Goal: Task Accomplishment & Management: Use online tool/utility

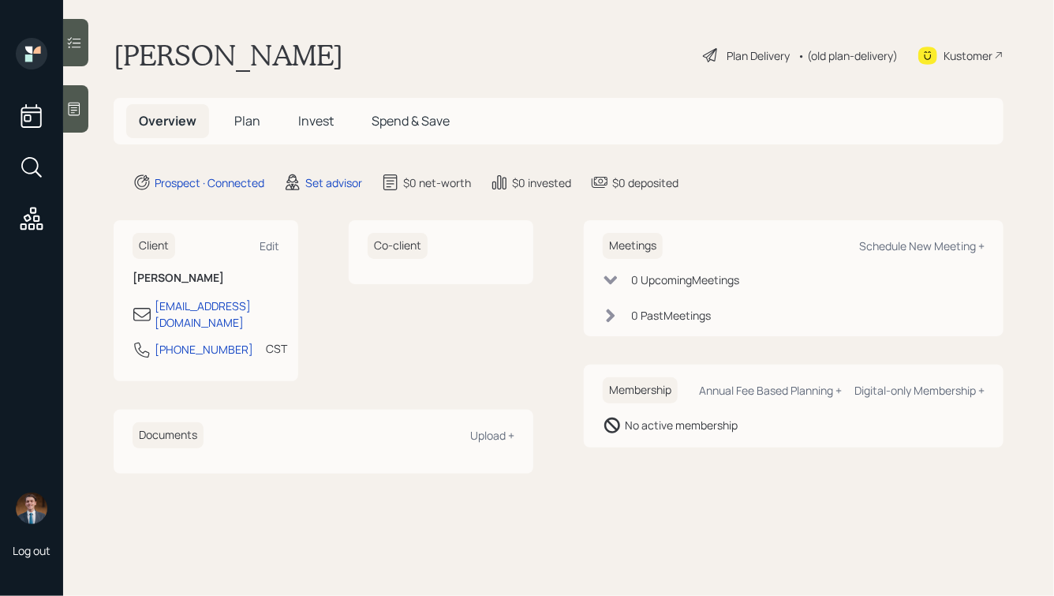
click at [79, 122] on div at bounding box center [75, 108] width 25 height 47
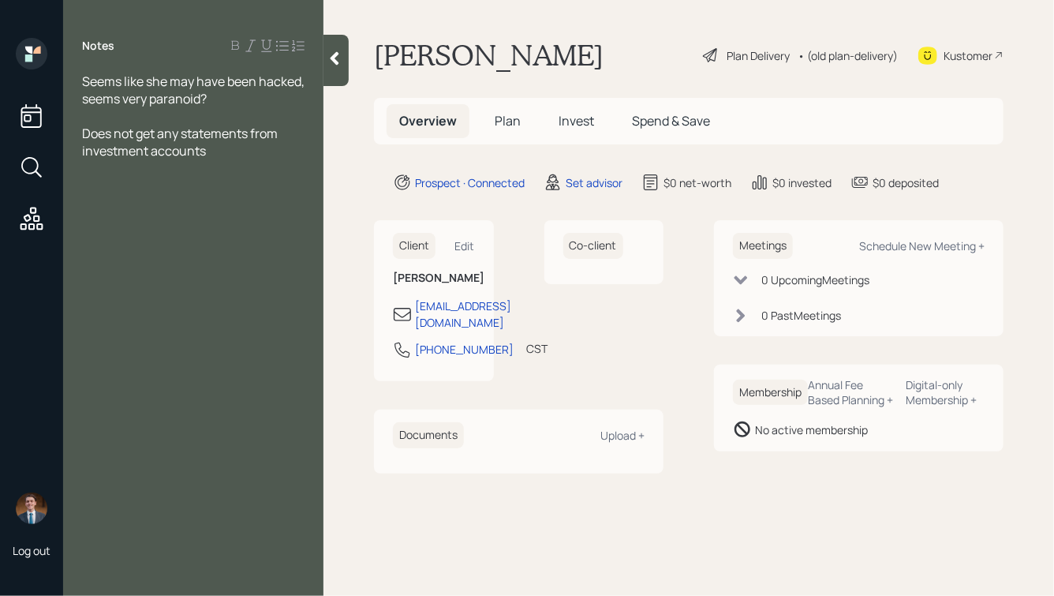
click at [273, 96] on div "Seems like she may have been hacked, seems very paranoid?" at bounding box center [193, 90] width 223 height 35
click at [341, 66] on icon at bounding box center [335, 59] width 16 height 16
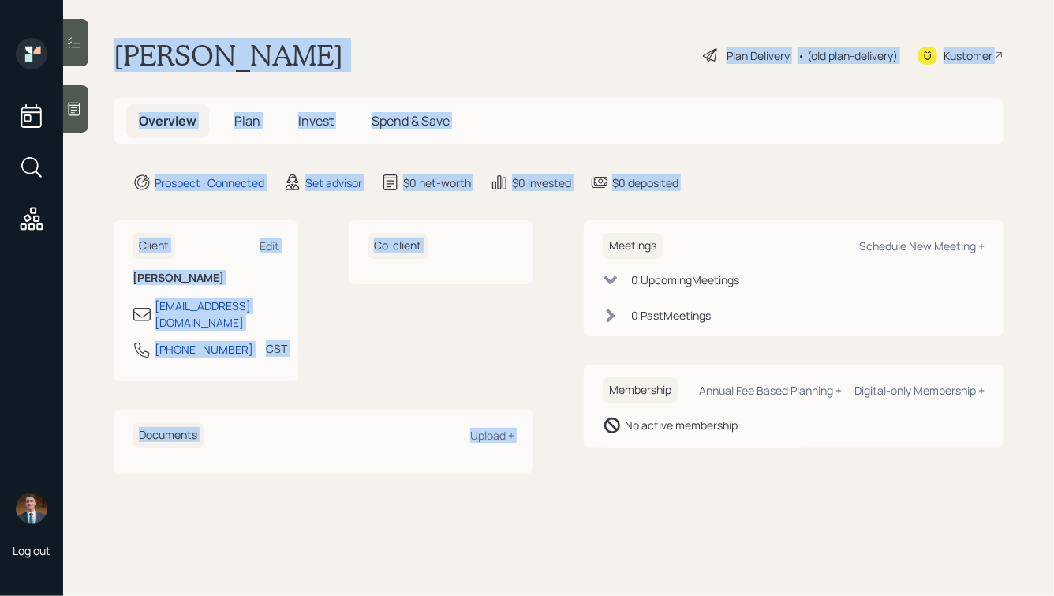
drag, startPoint x: 719, startPoint y: 205, endPoint x: 388, endPoint y: -6, distance: 392.1
click at [388, 0] on html "Log out [PERSON_NAME] Plan Delivery • (old plan-delivery) Kustomer Overview Pla…" at bounding box center [527, 298] width 1054 height 596
click at [178, 24] on main "[PERSON_NAME] Plan Delivery • (old plan-delivery) Kustomer Overview Plan Invest…" at bounding box center [558, 298] width 991 height 596
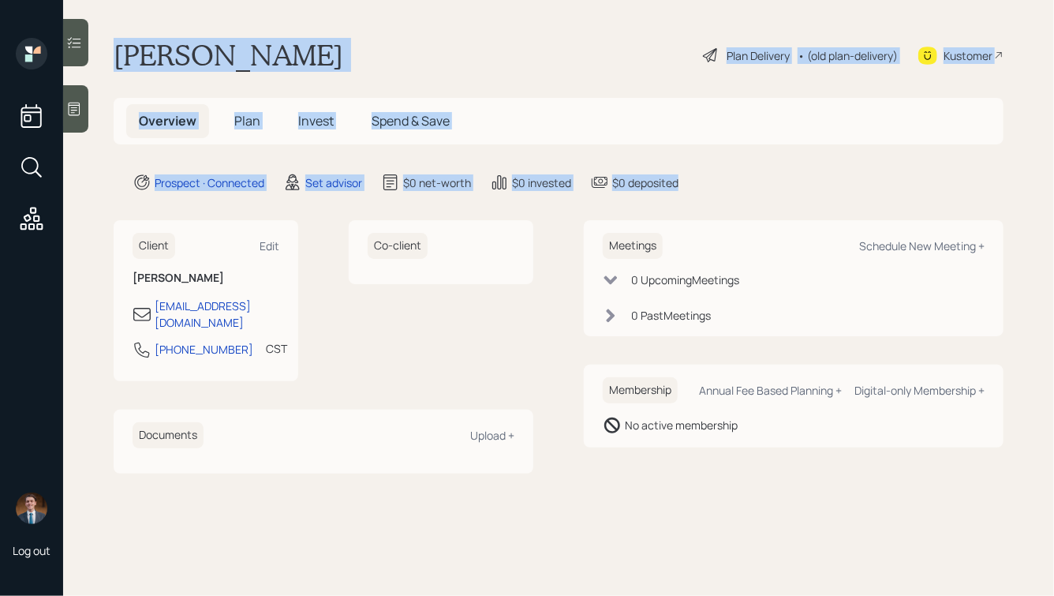
drag, startPoint x: 99, startPoint y: 28, endPoint x: 686, endPoint y: 183, distance: 606.7
click at [686, 183] on main "[PERSON_NAME] Plan Delivery • (old plan-delivery) Kustomer Overview Plan Invest…" at bounding box center [558, 298] width 991 height 596
click at [686, 183] on div "Prospect · Connected Set advisor $0 net-worth $0 invested $0 deposited" at bounding box center [568, 182] width 871 height 19
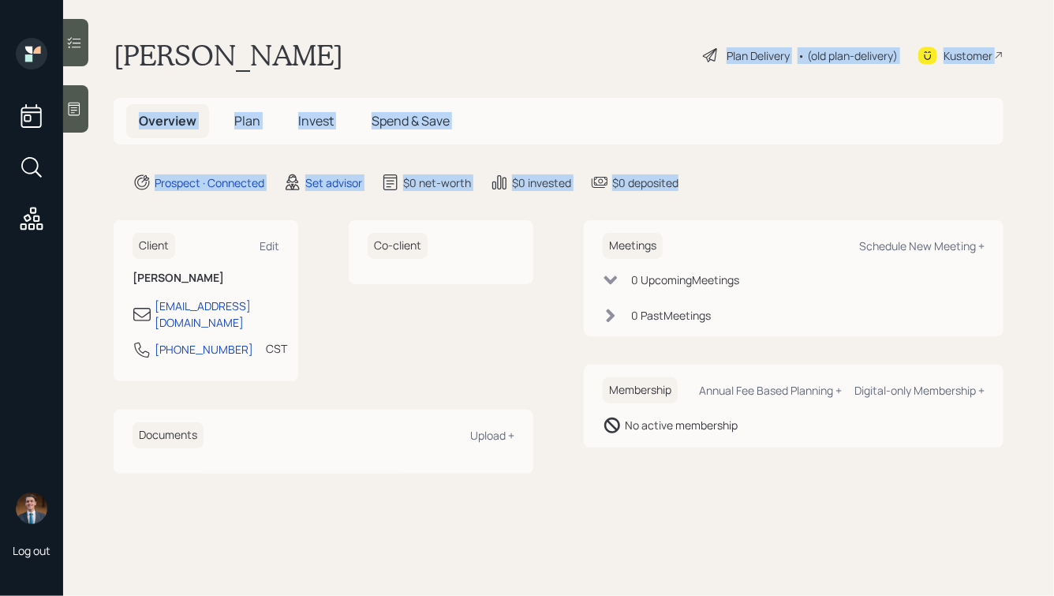
drag, startPoint x: 736, startPoint y: 189, endPoint x: 388, endPoint y: 41, distance: 378.1
click at [388, 41] on main "[PERSON_NAME] Plan Delivery • (old plan-delivery) Kustomer Overview Plan Invest…" at bounding box center [558, 298] width 991 height 596
click at [388, 41] on div "[PERSON_NAME] Plan Delivery • (old plan-delivery) Kustomer" at bounding box center [559, 55] width 890 height 35
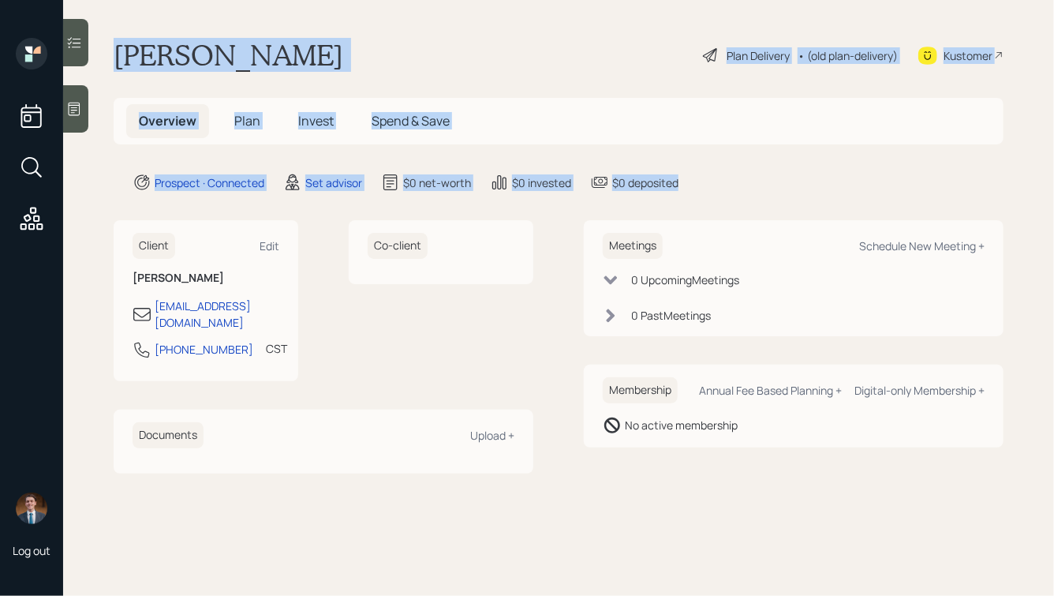
drag, startPoint x: 110, startPoint y: 34, endPoint x: 687, endPoint y: 185, distance: 595.8
click at [687, 185] on main "[PERSON_NAME] Plan Delivery • (old plan-delivery) Kustomer Overview Plan Invest…" at bounding box center [558, 298] width 991 height 596
click at [687, 185] on div "Prospect · Connected Set advisor $0 net-worth $0 invested $0 deposited" at bounding box center [568, 182] width 871 height 19
drag, startPoint x: 703, startPoint y: 191, endPoint x: 373, endPoint y: -13, distance: 388.8
click at [373, 0] on html "Log out [PERSON_NAME] Plan Delivery • (old plan-delivery) Kustomer Overview Pla…" at bounding box center [527, 298] width 1054 height 596
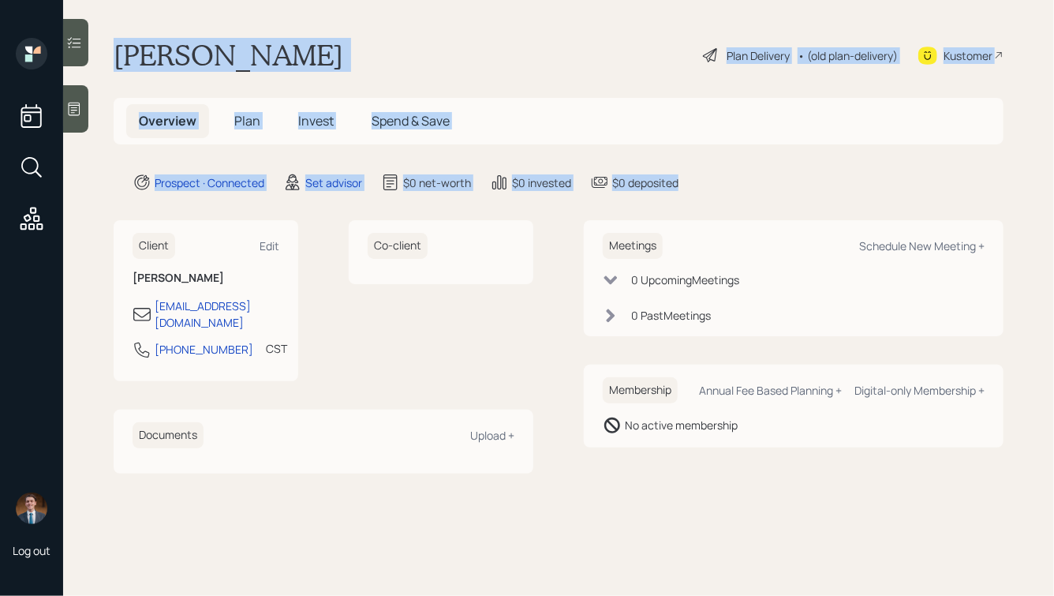
click at [291, 47] on div "[PERSON_NAME] Plan Delivery • (old plan-delivery) Kustomer" at bounding box center [559, 55] width 890 height 35
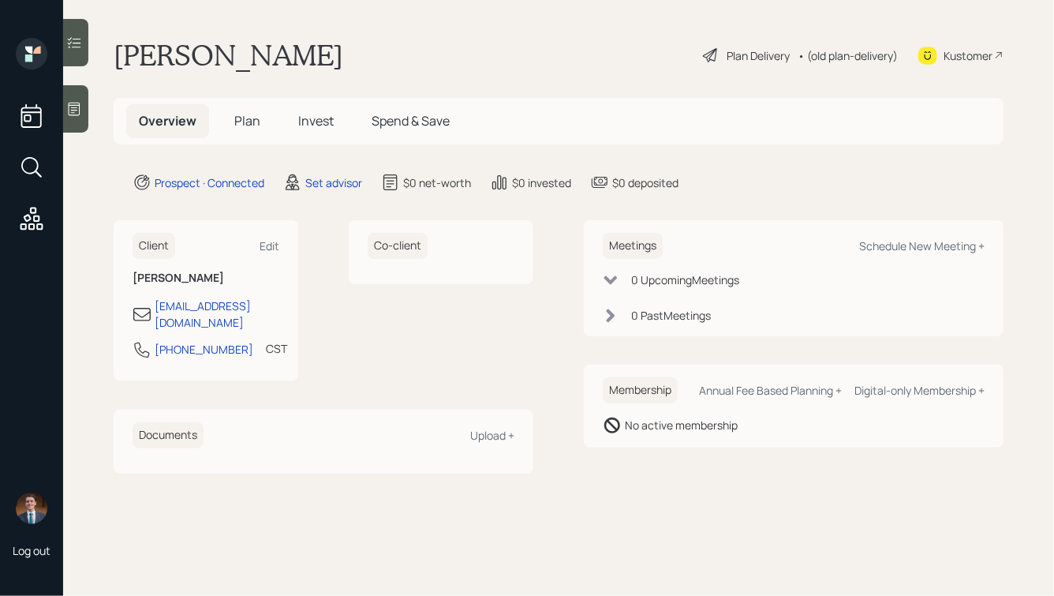
click at [73, 117] on div at bounding box center [75, 108] width 25 height 47
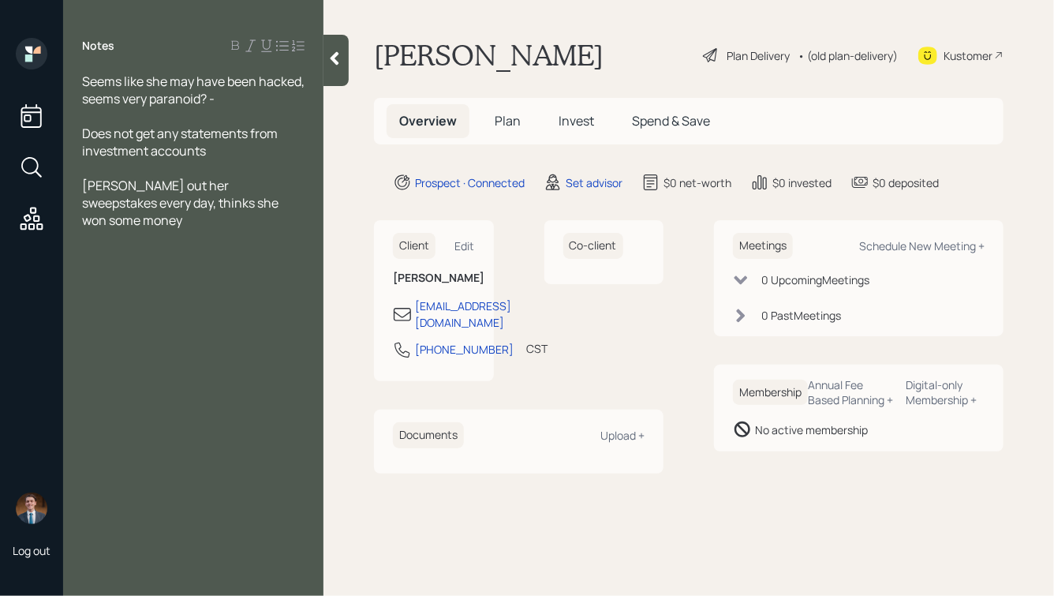
click at [331, 55] on icon at bounding box center [335, 59] width 16 height 16
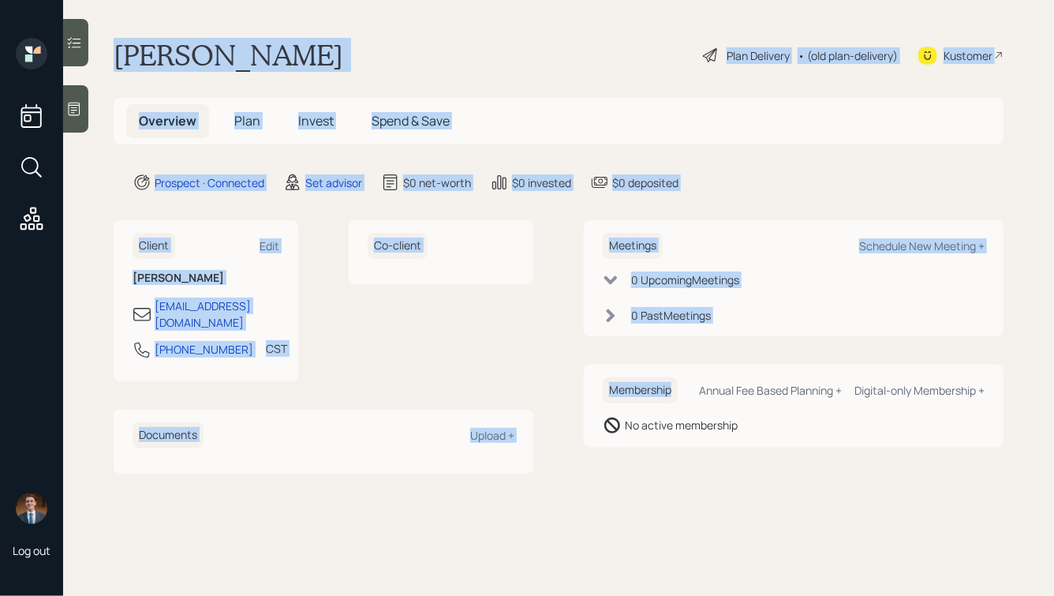
drag, startPoint x: 114, startPoint y: 43, endPoint x: 665, endPoint y: 418, distance: 665.9
click at [665, 418] on main "[PERSON_NAME] Plan Delivery • (old plan-delivery) Kustomer Overview Plan Invest…" at bounding box center [558, 298] width 991 height 596
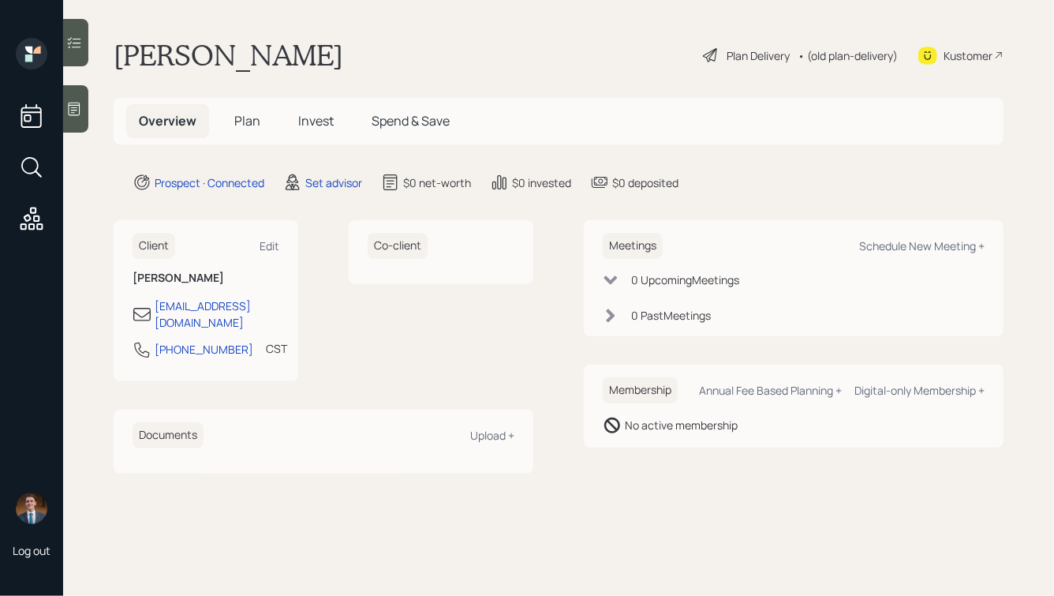
click at [775, 462] on main "[PERSON_NAME] Plan Delivery • (old plan-delivery) Kustomer Overview Plan Invest…" at bounding box center [558, 298] width 991 height 596
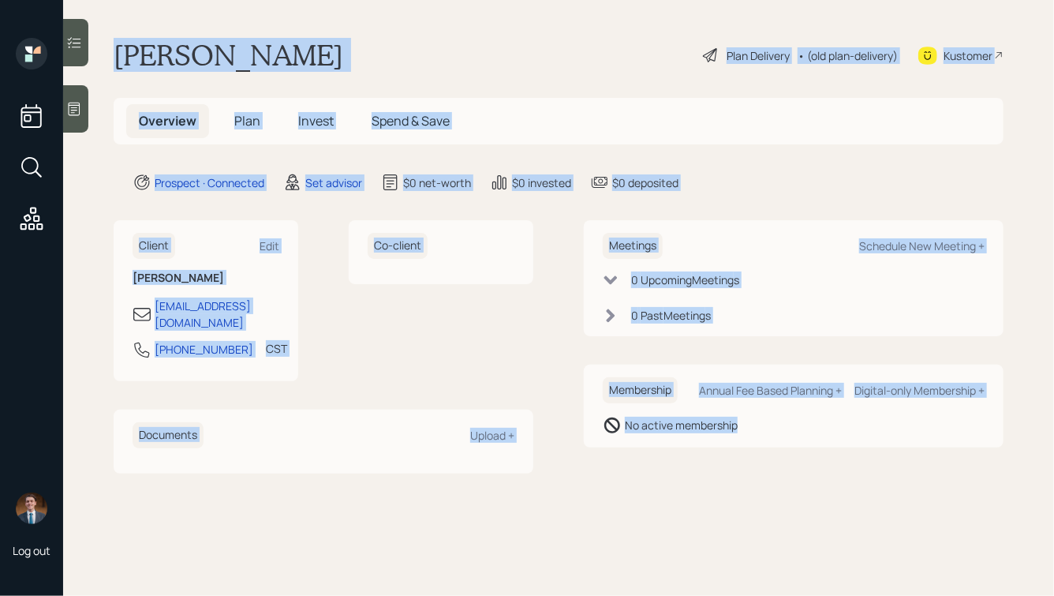
drag, startPoint x: 786, startPoint y: 459, endPoint x: 227, endPoint y: 2, distance: 722.4
click at [228, 2] on main "[PERSON_NAME] Plan Delivery • (old plan-delivery) Kustomer Overview Plan Invest…" at bounding box center [558, 298] width 991 height 596
click at [214, 34] on main "[PERSON_NAME] Plan Delivery • (old plan-delivery) Kustomer Overview Plan Invest…" at bounding box center [558, 298] width 991 height 596
